Goal: Task Accomplishment & Management: Manage account settings

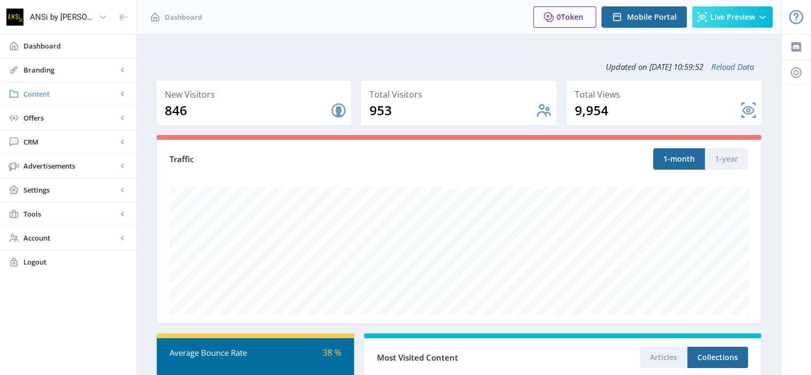
click at [53, 91] on span "Content" at bounding box center [70, 94] width 94 height 11
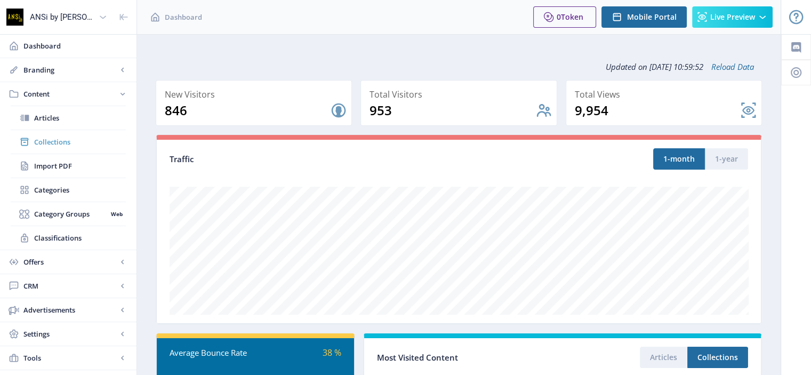
click at [52, 134] on link "Collections" at bounding box center [68, 141] width 115 height 23
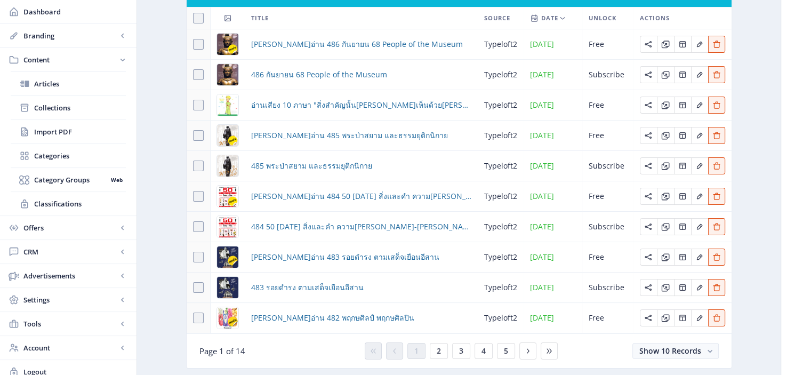
scroll to position [143, 0]
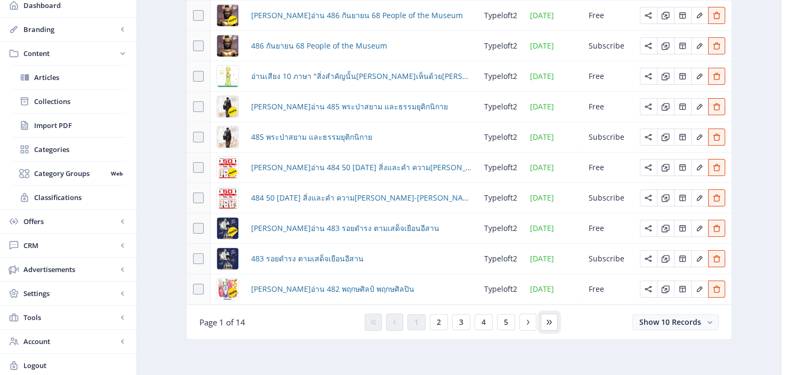
click at [549, 320] on icon at bounding box center [549, 322] width 5 height 5
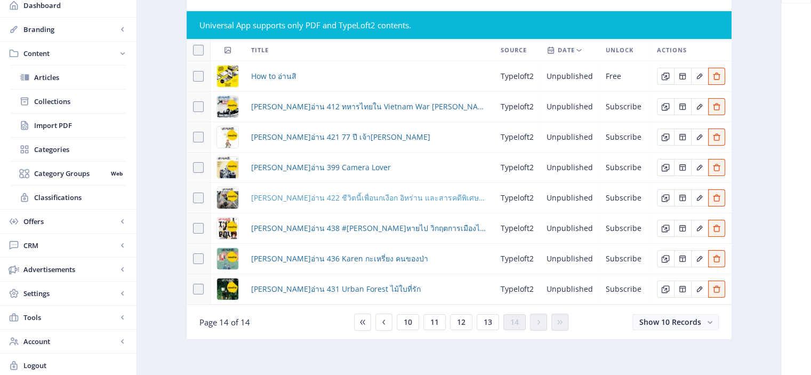
scroll to position [82, 0]
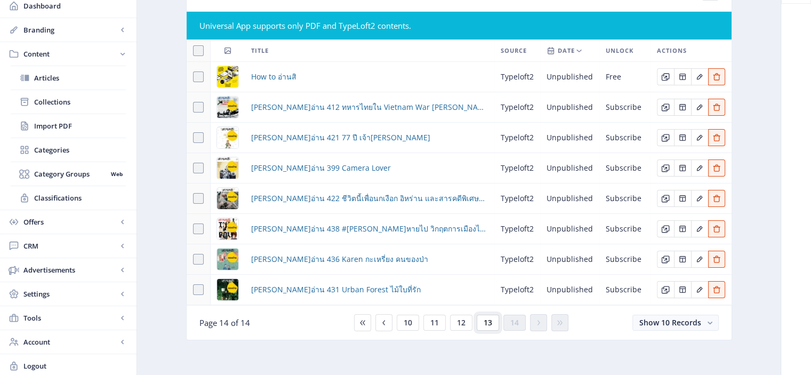
click at [484, 323] on span "13" at bounding box center [488, 322] width 9 height 9
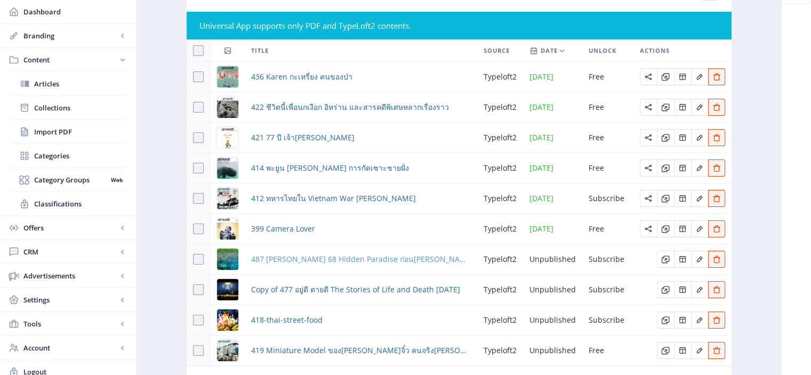
click at [316, 258] on span "487 [PERSON_NAME] 68 Hidden Paradise ก่อน[PERSON_NAME]จะสูญหาย" at bounding box center [361, 259] width 220 height 13
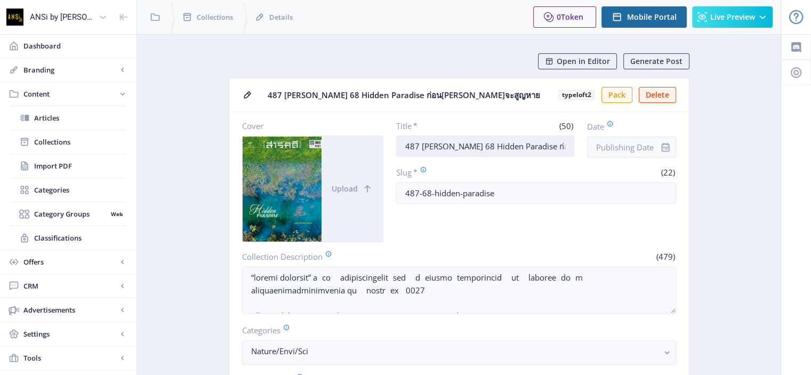
click at [453, 146] on input "487 [PERSON_NAME] 68 Hidden Paradise ก่อน[PERSON_NAME]จะสูญหาย" at bounding box center [485, 145] width 178 height 21
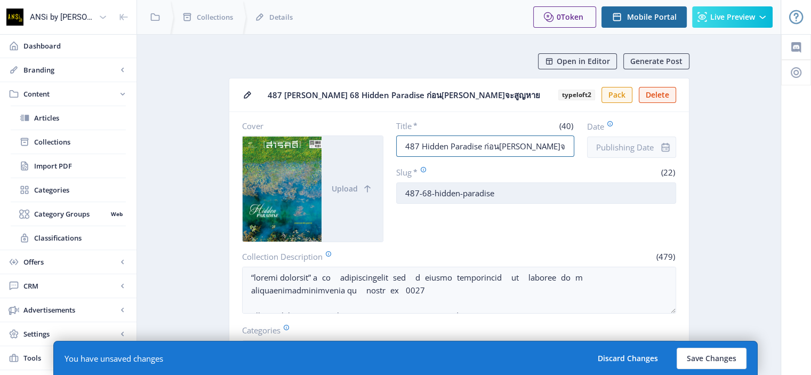
type input "487 Hidden Paradise ก่อน[PERSON_NAME]จะสูญหาย"
click at [429, 192] on input "487-68-hidden-paradise" at bounding box center [536, 192] width 280 height 21
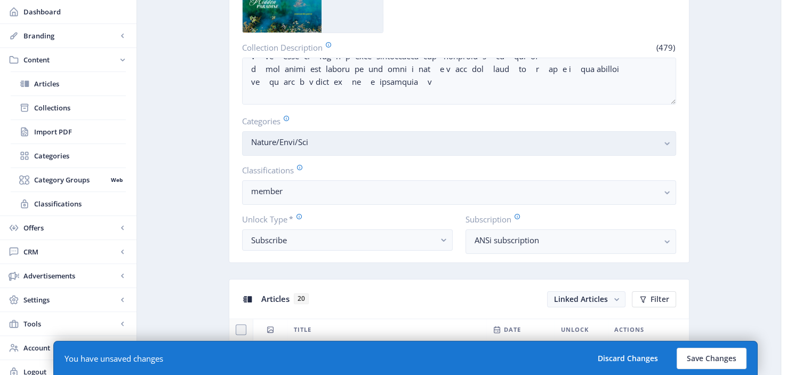
scroll to position [209, 0]
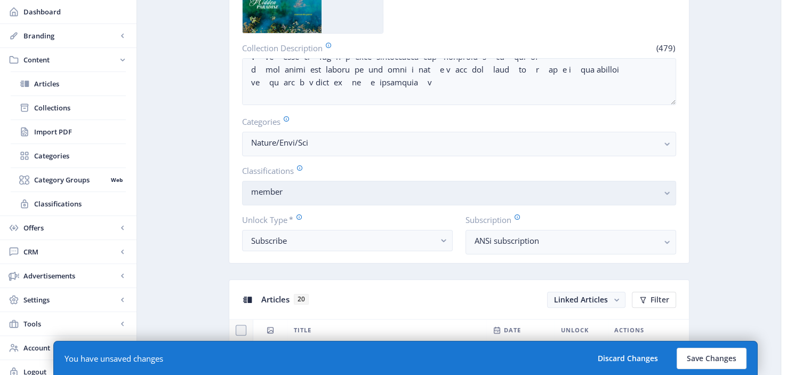
type input "487-Natural-habitat-hidden-paradise"
click at [664, 191] on rect "button" at bounding box center [667, 193] width 12 height 12
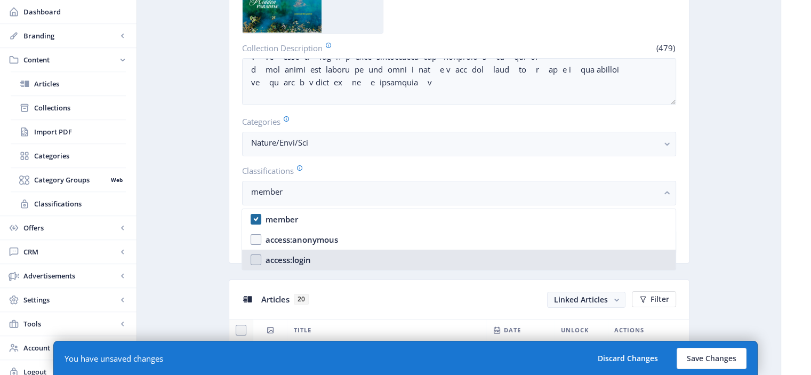
click at [326, 257] on nb-option "access:login" at bounding box center [458, 260] width 433 height 20
click at [255, 257] on nb-option "access:login" at bounding box center [458, 260] width 433 height 20
checkbox input "false"
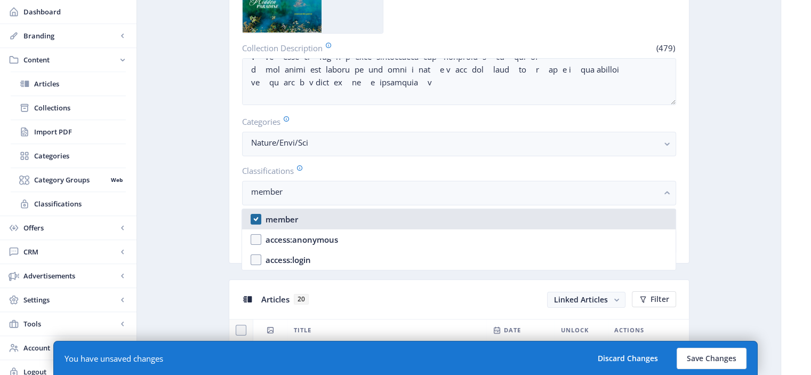
click at [257, 221] on nb-option "member" at bounding box center [458, 219] width 433 height 20
checkbox input "false"
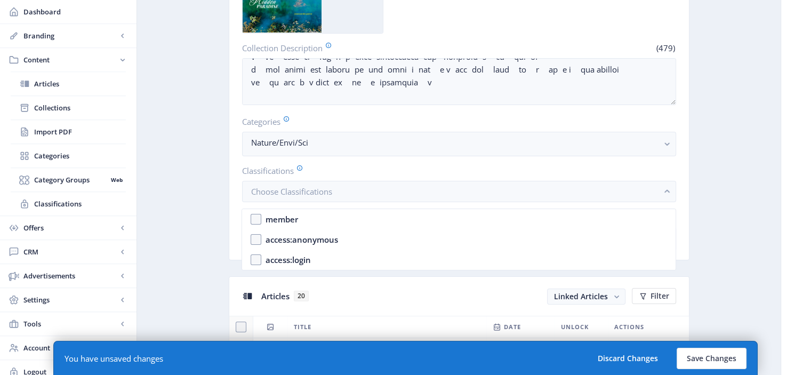
click at [457, 165] on label "Classifications" at bounding box center [455, 171] width 426 height 12
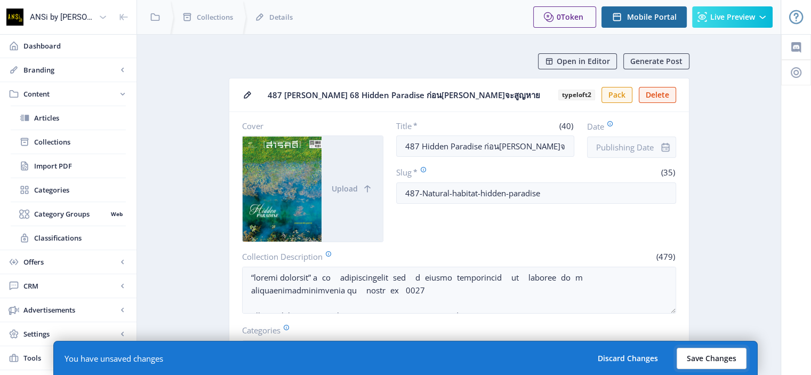
click at [702, 354] on button "Save Changes" at bounding box center [712, 358] width 70 height 21
type input "487-natural-habitat-hidden-paradise"
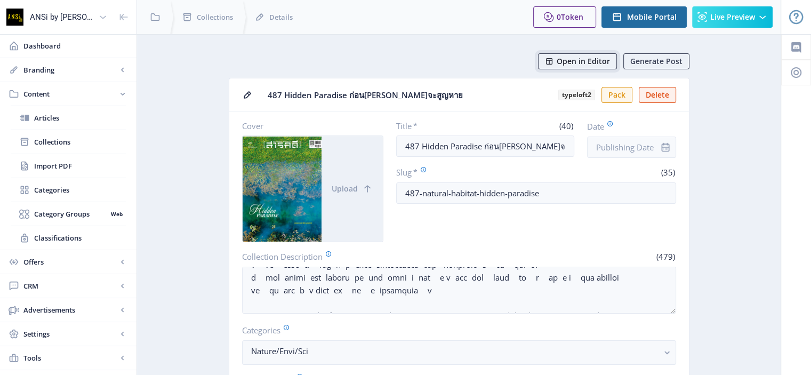
click at [576, 61] on span "Open in Editor" at bounding box center [583, 61] width 53 height 9
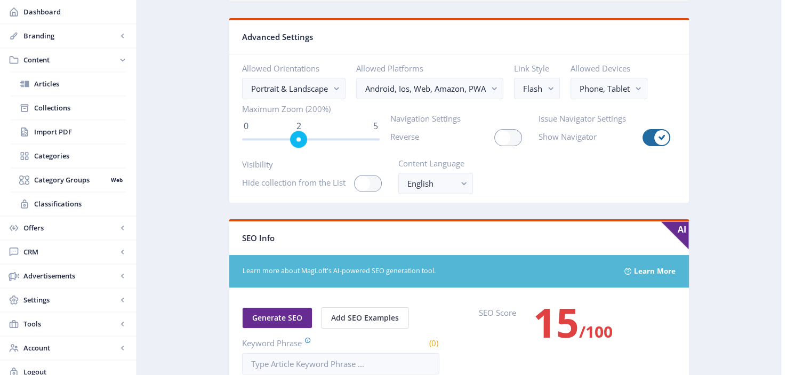
scroll to position [1444, 0]
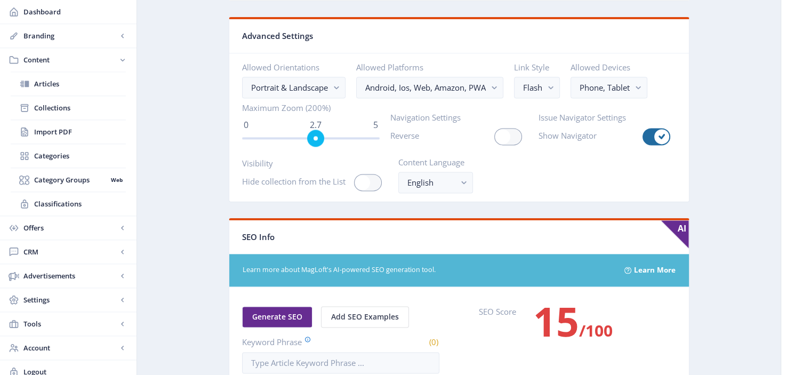
click at [316, 137] on span "ngx-slider" at bounding box center [311, 138] width 138 height 2
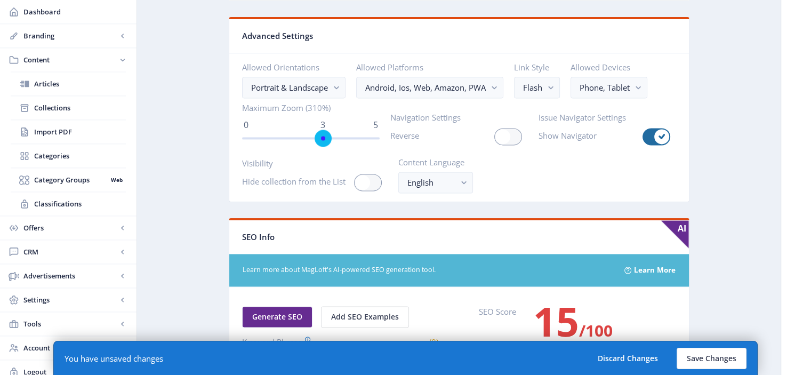
drag, startPoint x: 316, startPoint y: 133, endPoint x: 322, endPoint y: 137, distance: 6.7
click at [322, 137] on span "ngx-slider" at bounding box center [323, 138] width 17 height 17
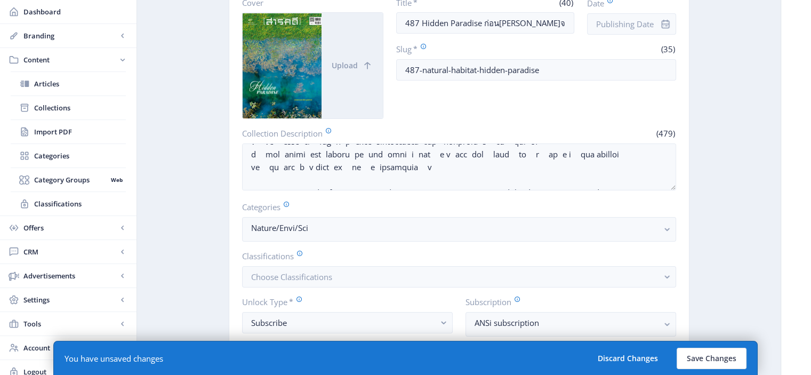
scroll to position [29, 0]
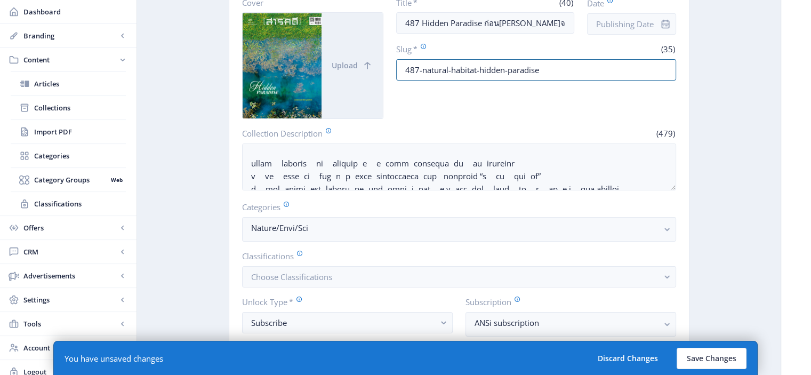
drag, startPoint x: 546, startPoint y: 70, endPoint x: 389, endPoint y: 80, distance: 157.2
click at [389, 80] on div "Cover Upload Title * (40) 487 Hidden Paradise ก่อน[PERSON_NAME]จะสูญหาย Date Sl…" at bounding box center [459, 58] width 434 height 122
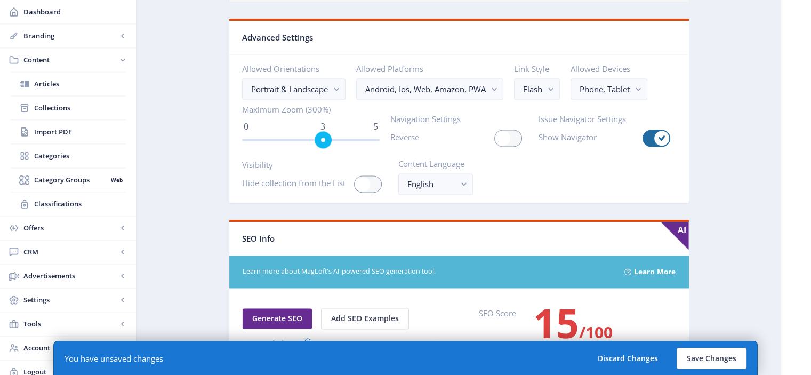
scroll to position [1543, 0]
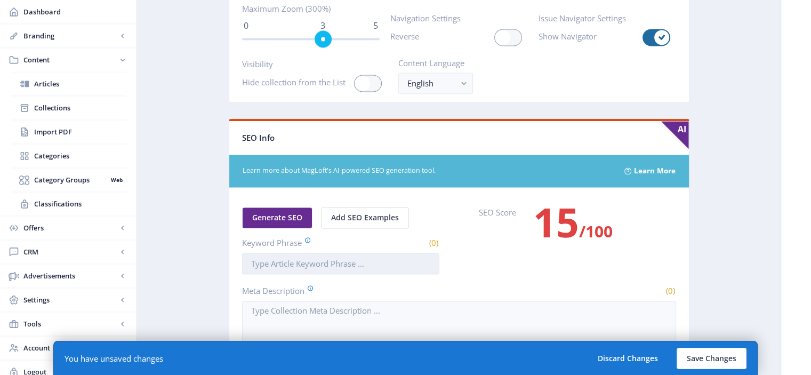
click at [269, 254] on input "Keyword Phrase" at bounding box center [340, 263] width 197 height 21
paste input "487-natural-habitat-hidden-paradise"
type input "487-natural-habitat-hidden-paradise"
click at [698, 358] on button "Save Changes" at bounding box center [712, 358] width 70 height 21
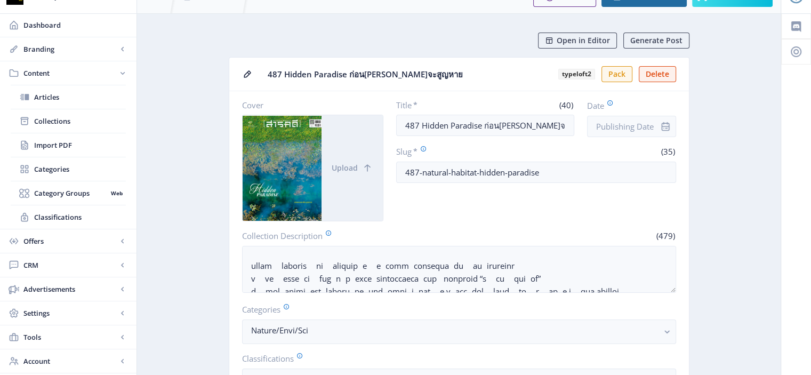
scroll to position [0, 0]
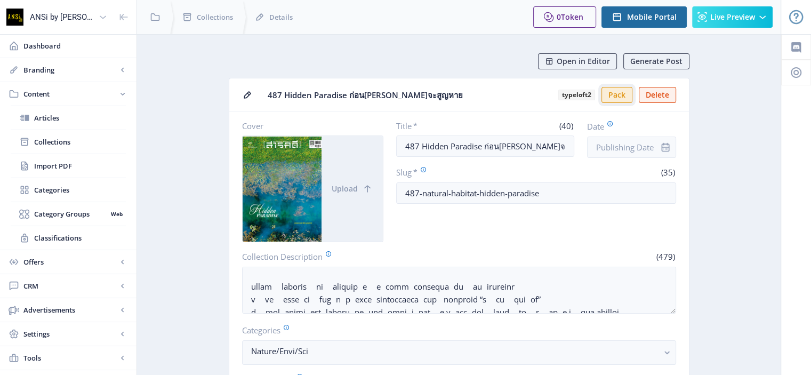
click at [619, 99] on button "Pack" at bounding box center [617, 95] width 31 height 16
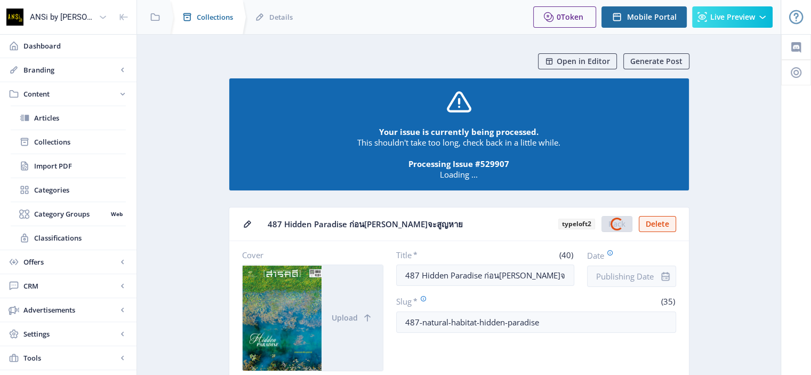
click at [200, 17] on span "Collections" at bounding box center [215, 17] width 36 height 11
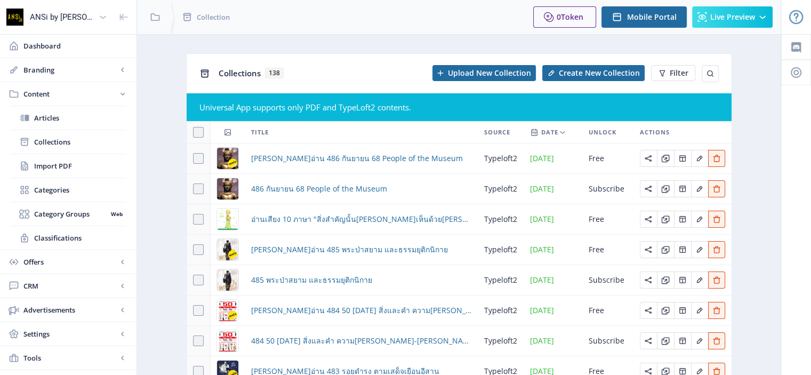
scroll to position [143, 0]
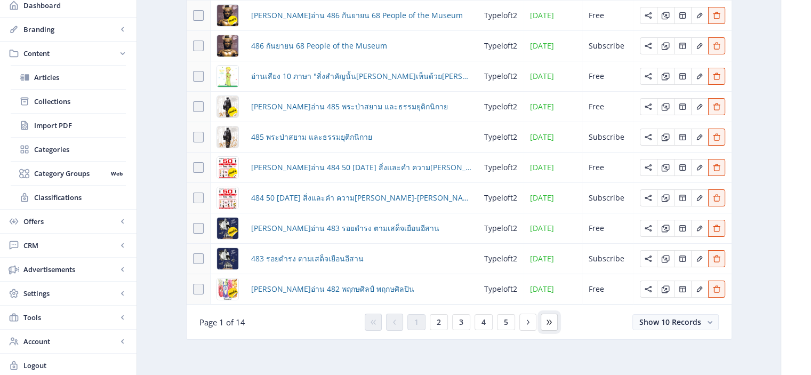
click at [545, 318] on icon at bounding box center [549, 322] width 9 height 9
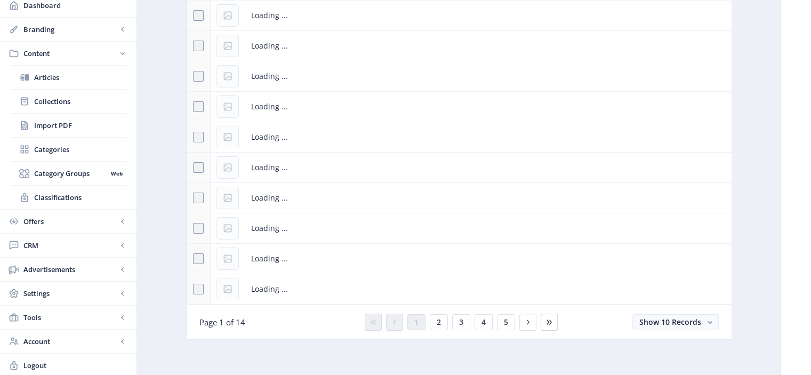
scroll to position [82, 0]
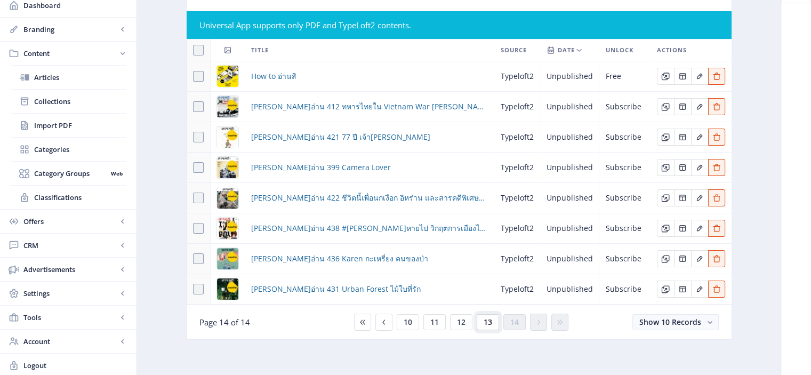
click at [491, 319] on span "13" at bounding box center [488, 322] width 9 height 9
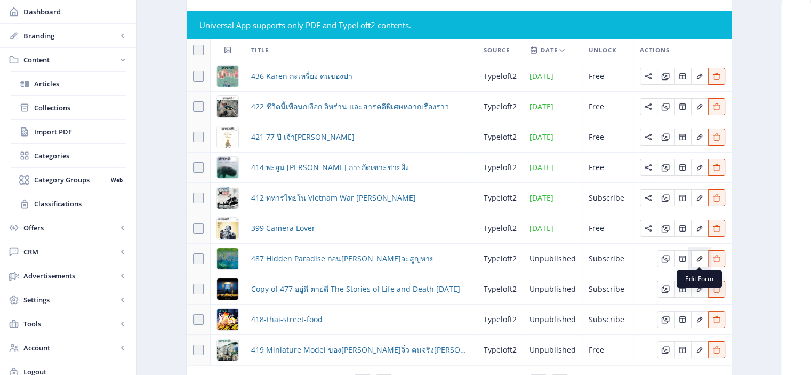
click at [698, 256] on icon "Edit page" at bounding box center [700, 258] width 9 height 9
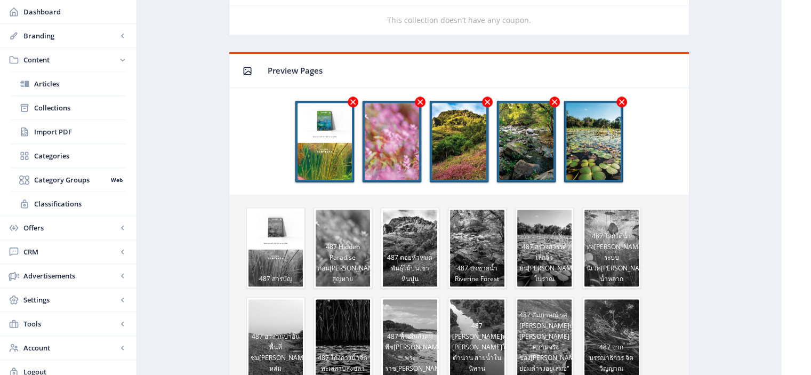
scroll to position [938, 0]
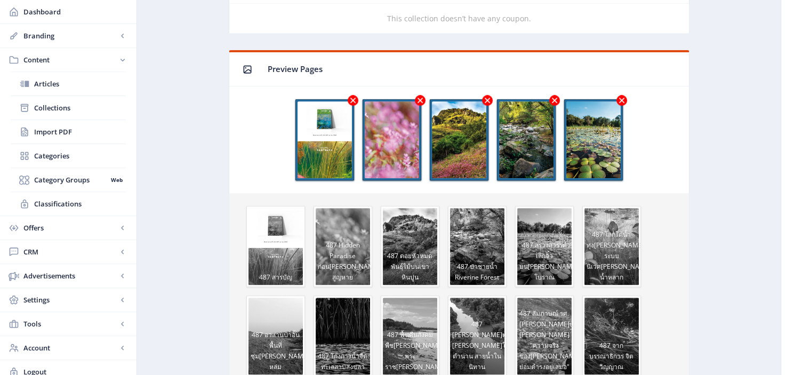
click at [349, 96] on icon at bounding box center [353, 100] width 11 height 11
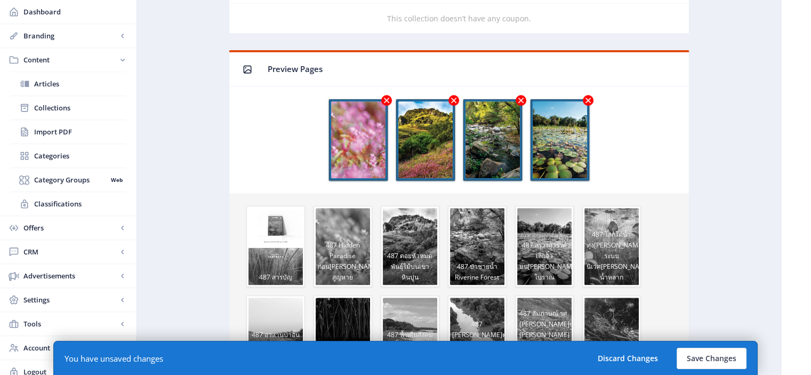
click at [388, 96] on icon at bounding box center [386, 100] width 11 height 11
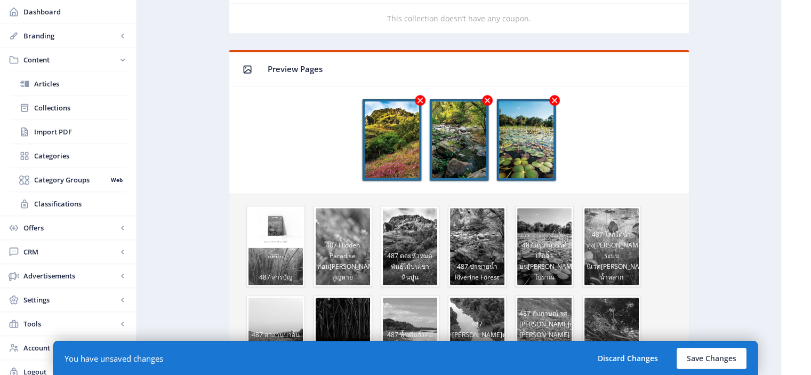
click at [421, 98] on icon at bounding box center [419, 100] width 5 height 5
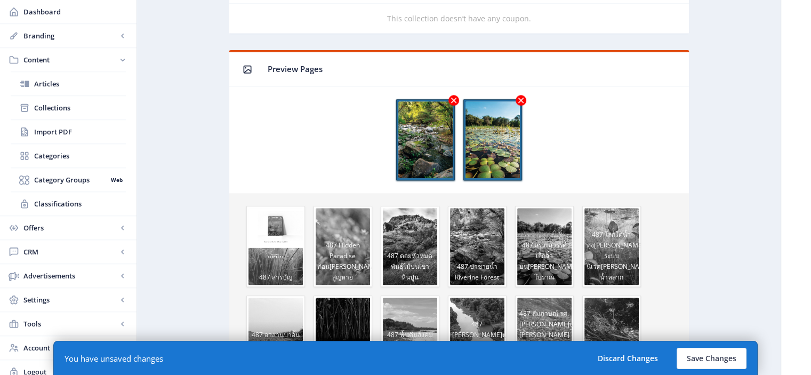
click at [451, 95] on icon at bounding box center [454, 100] width 11 height 11
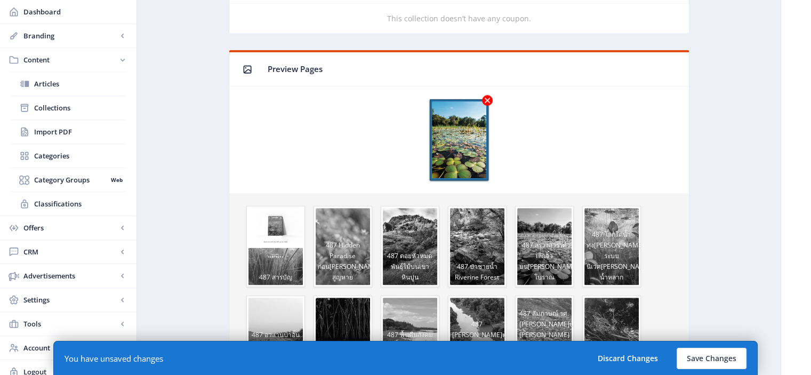
click at [485, 95] on icon at bounding box center [487, 100] width 11 height 11
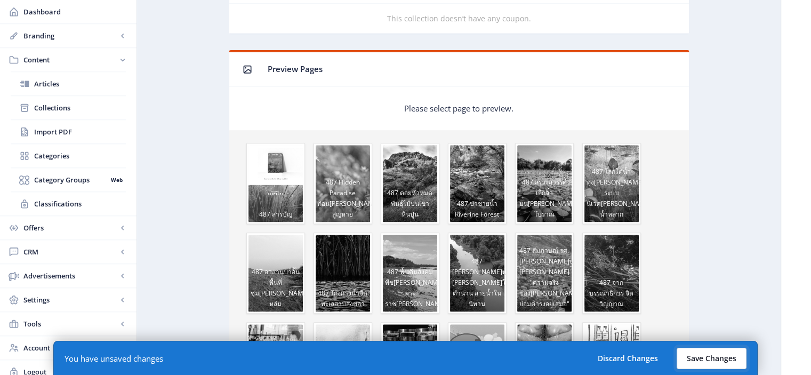
click at [715, 358] on button "Save Changes" at bounding box center [712, 358] width 70 height 21
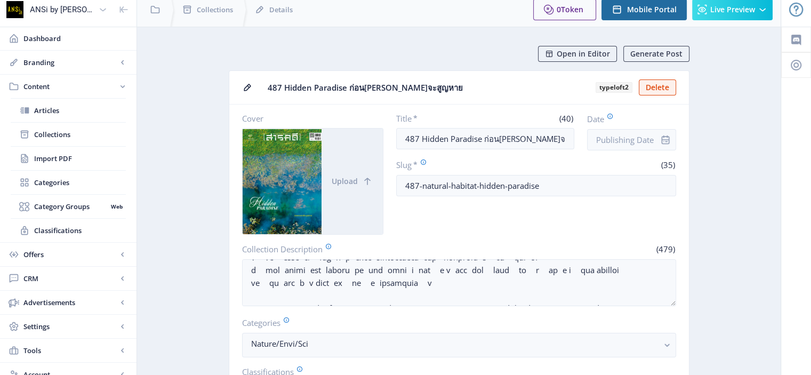
scroll to position [0, 0]
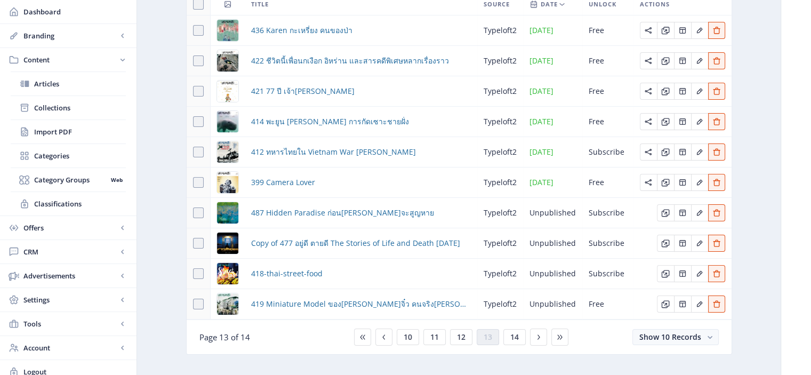
scroll to position [134, 0]
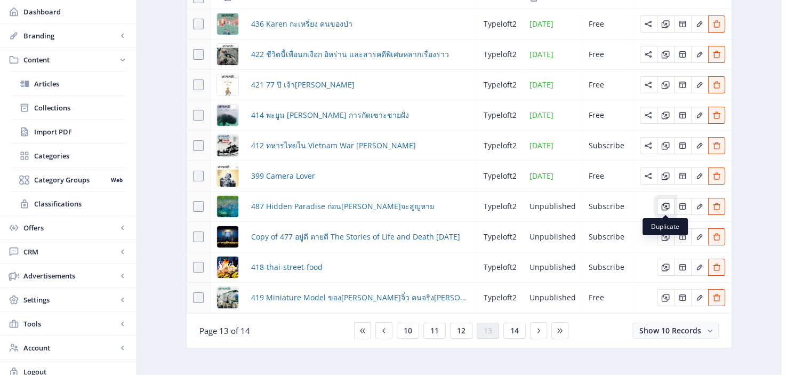
click at [668, 204] on icon "Edit page" at bounding box center [665, 206] width 9 height 9
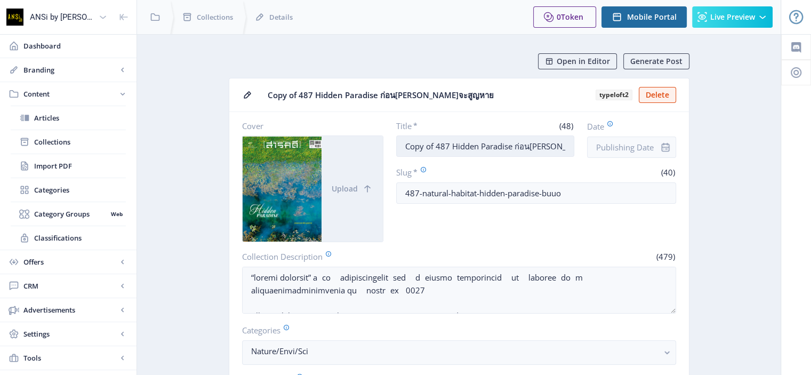
click at [437, 145] on input "Copy of 487 Hidden Paradise ก่อน[PERSON_NAME]จะสูญหาย" at bounding box center [485, 145] width 178 height 21
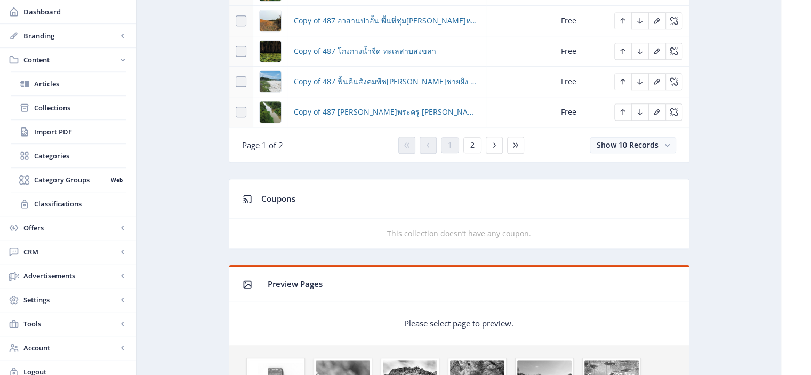
scroll to position [723, 0]
click at [513, 144] on icon at bounding box center [515, 144] width 5 height 5
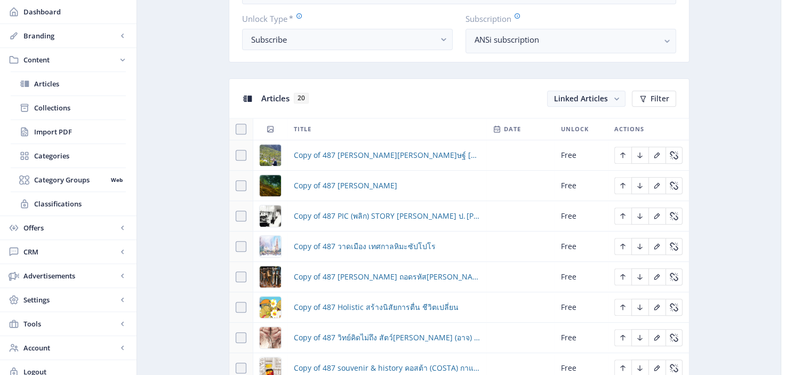
scroll to position [499, 0]
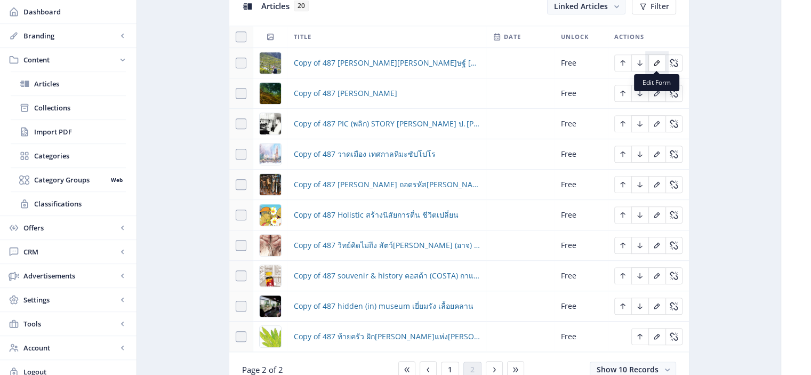
click at [657, 60] on icon "Edit page" at bounding box center [658, 63] width 6 height 6
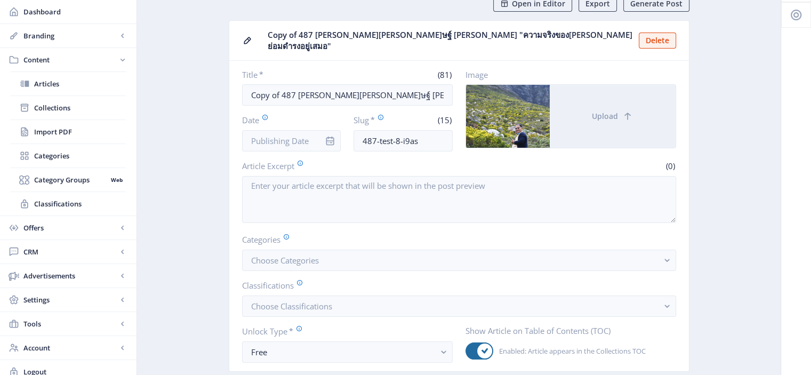
scroll to position [57, 0]
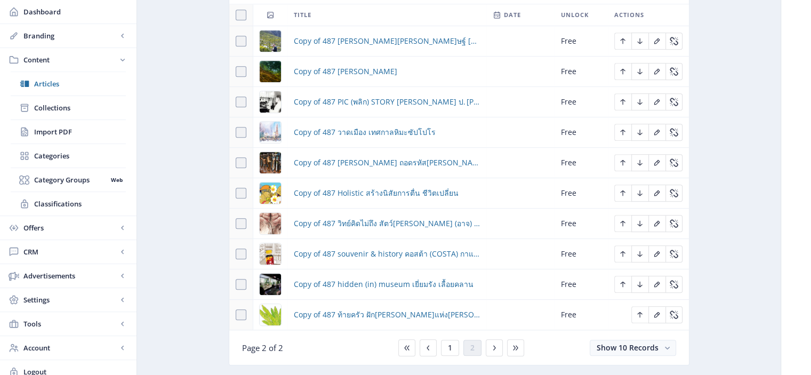
scroll to position [520, 0]
click at [447, 347] on div "You have unsaved changes Discard Changes Save Changes" at bounding box center [405, 358] width 705 height 34
click at [429, 346] on div "You have unsaved changes Discard Changes Save Changes" at bounding box center [405, 358] width 705 height 34
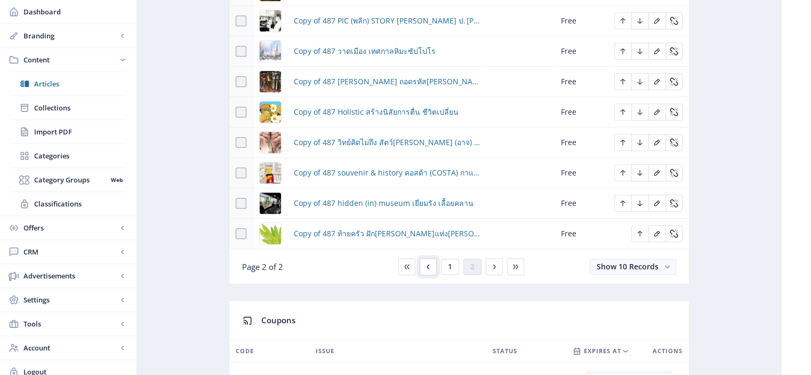
click at [429, 262] on icon at bounding box center [428, 266] width 9 height 9
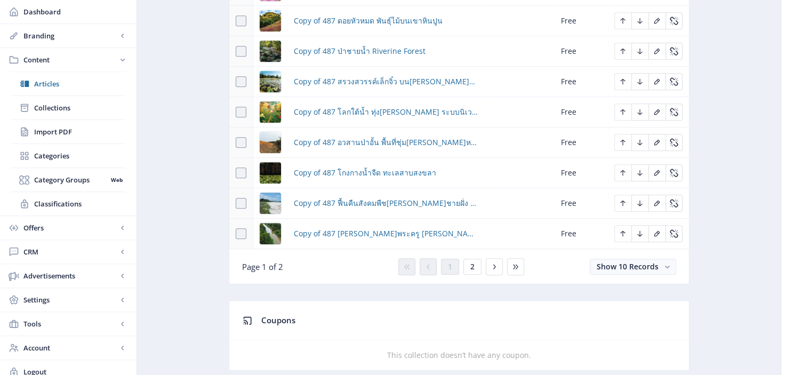
scroll to position [509, 0]
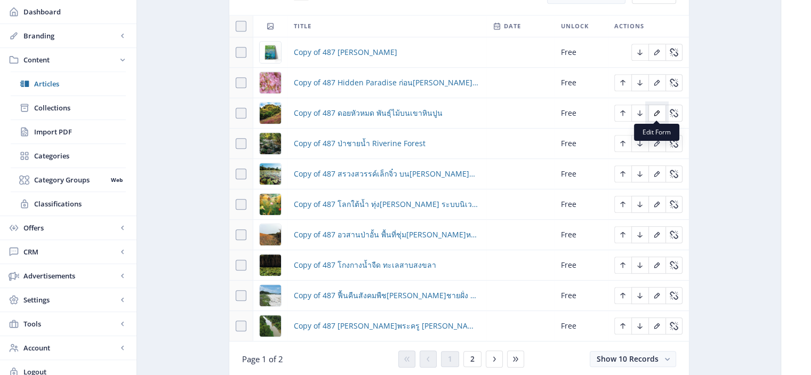
click at [658, 113] on icon "Edit page" at bounding box center [657, 113] width 9 height 9
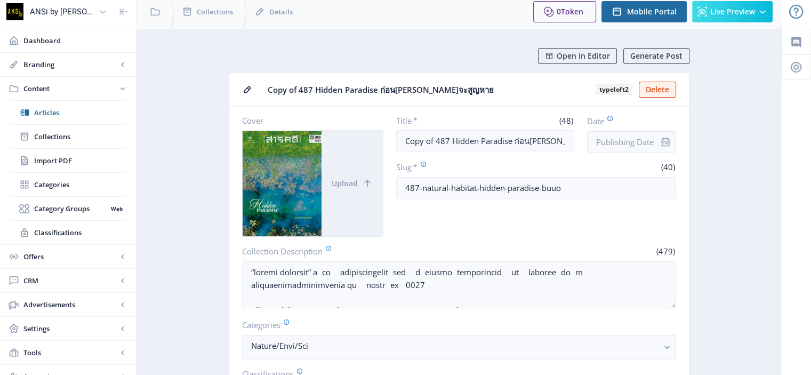
scroll to position [4, 0]
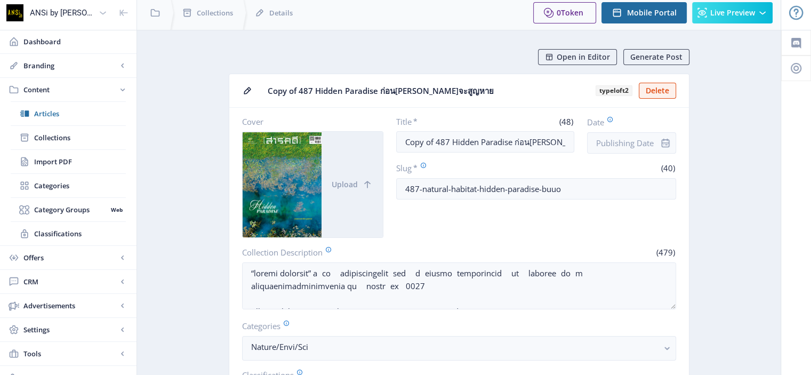
click at [378, 18] on div at bounding box center [428, 13] width 194 height 34
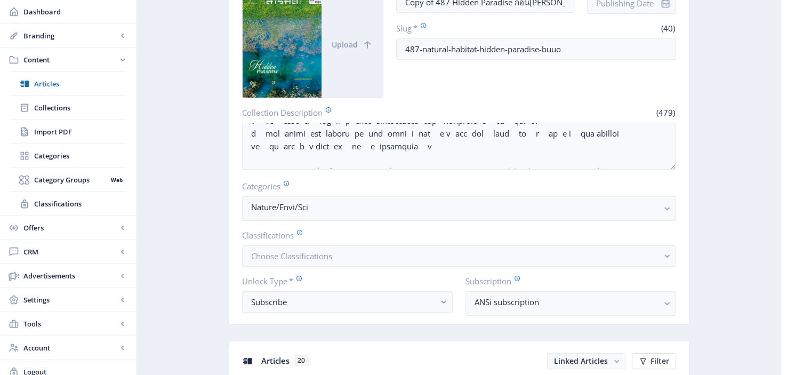
scroll to position [0, 0]
